Goal: Navigation & Orientation: Find specific page/section

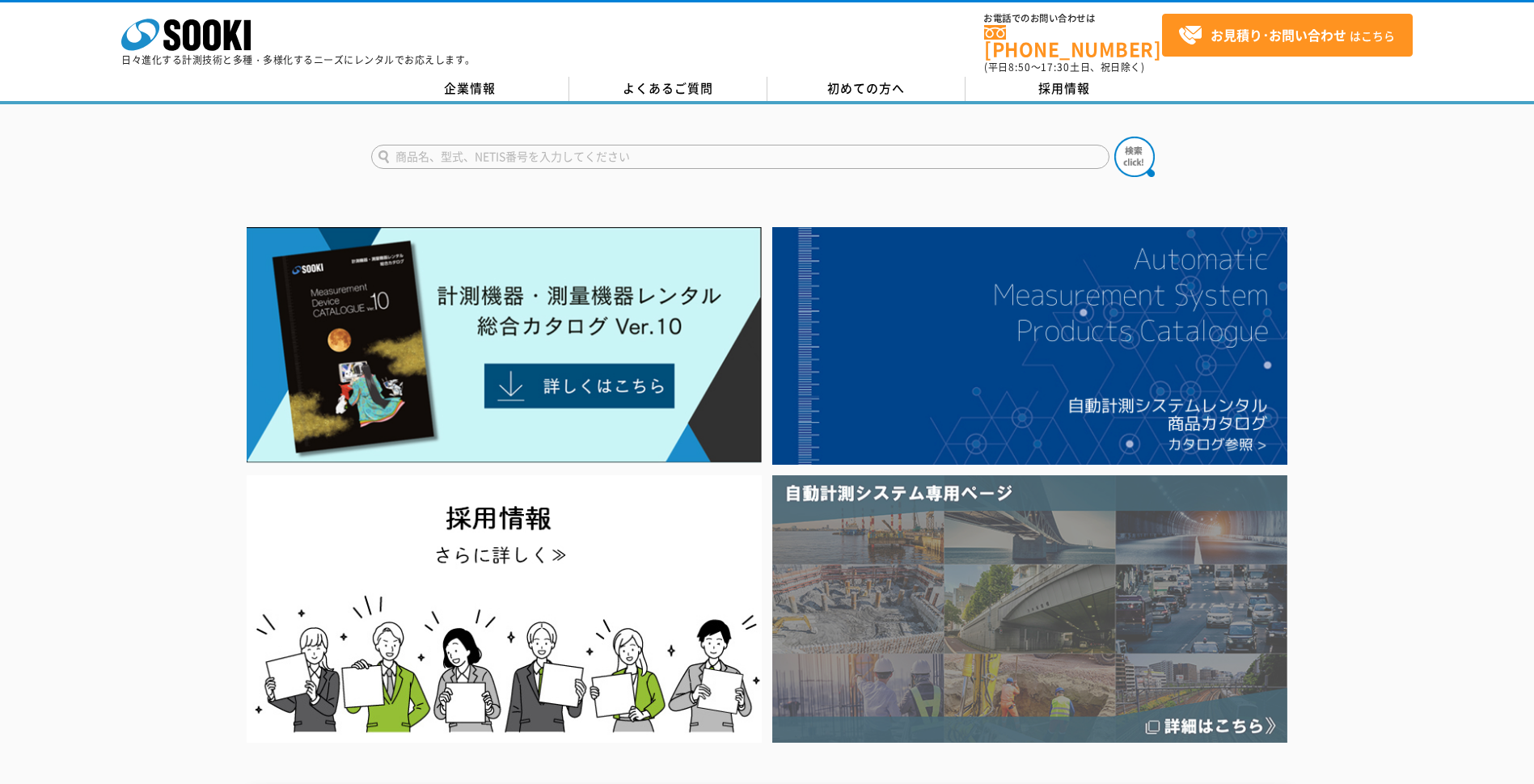
scroll to position [404, 0]
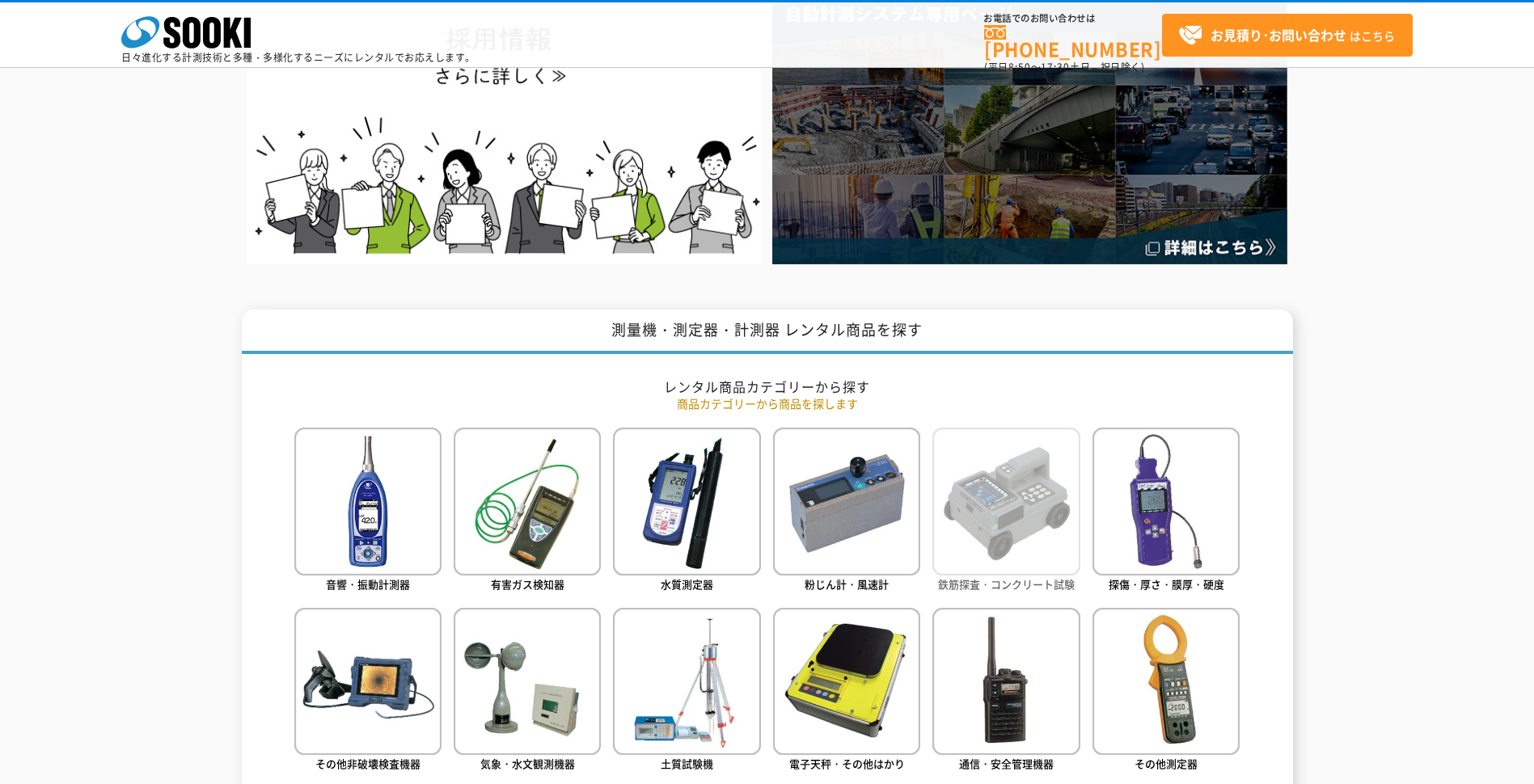
click at [1005, 550] on img at bounding box center [1006, 501] width 147 height 147
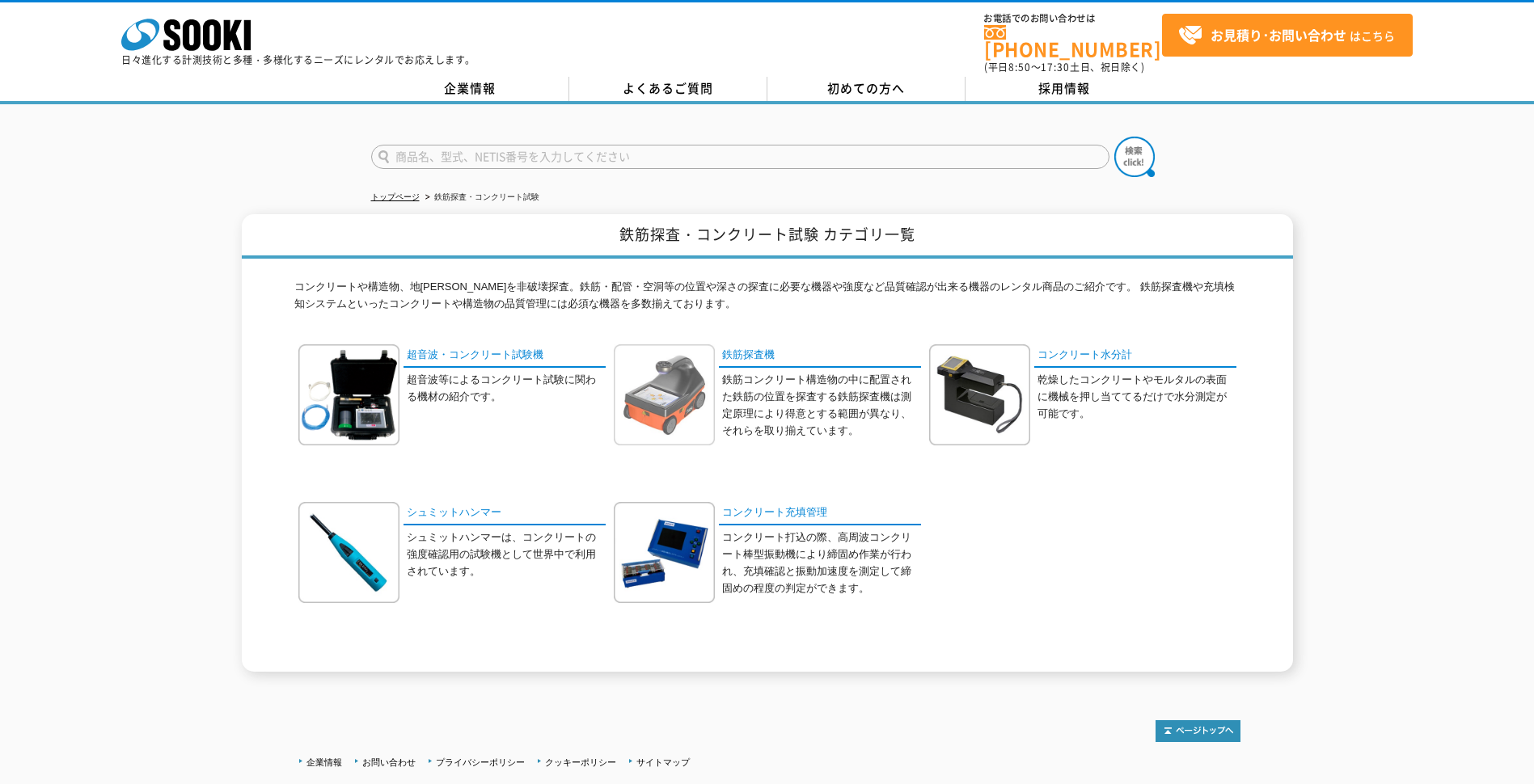
click at [685, 383] on img at bounding box center [664, 395] width 101 height 101
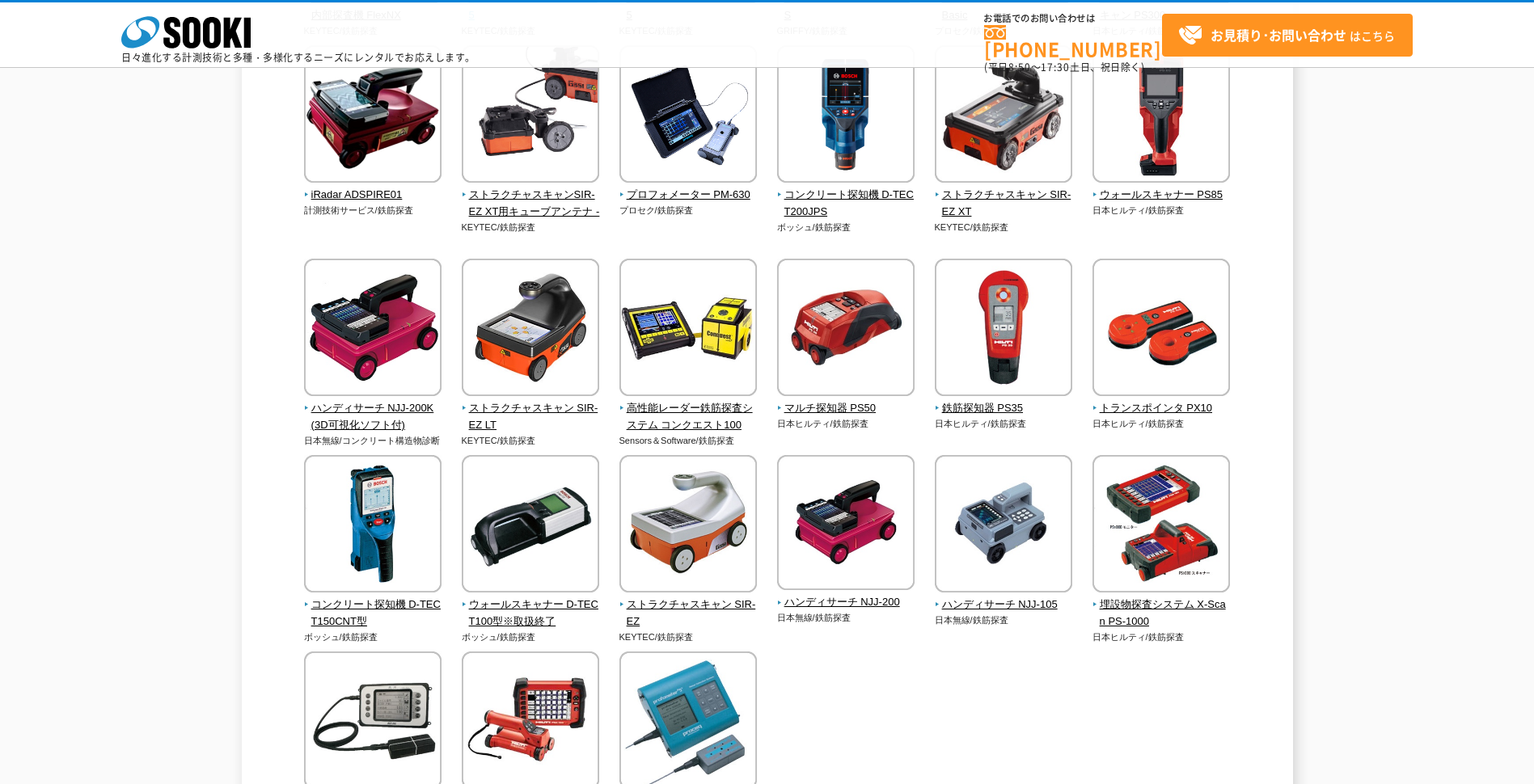
scroll to position [566, 0]
